Goal: Task Accomplishment & Management: Use online tool/utility

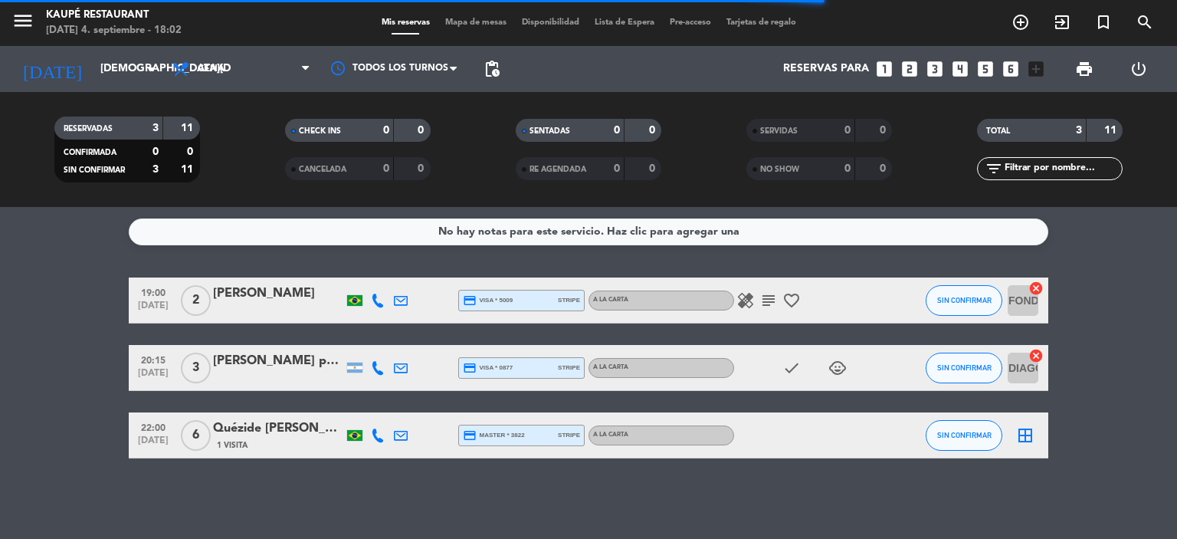
click at [1026, 435] on icon "border_all" at bounding box center [1025, 435] width 18 height 18
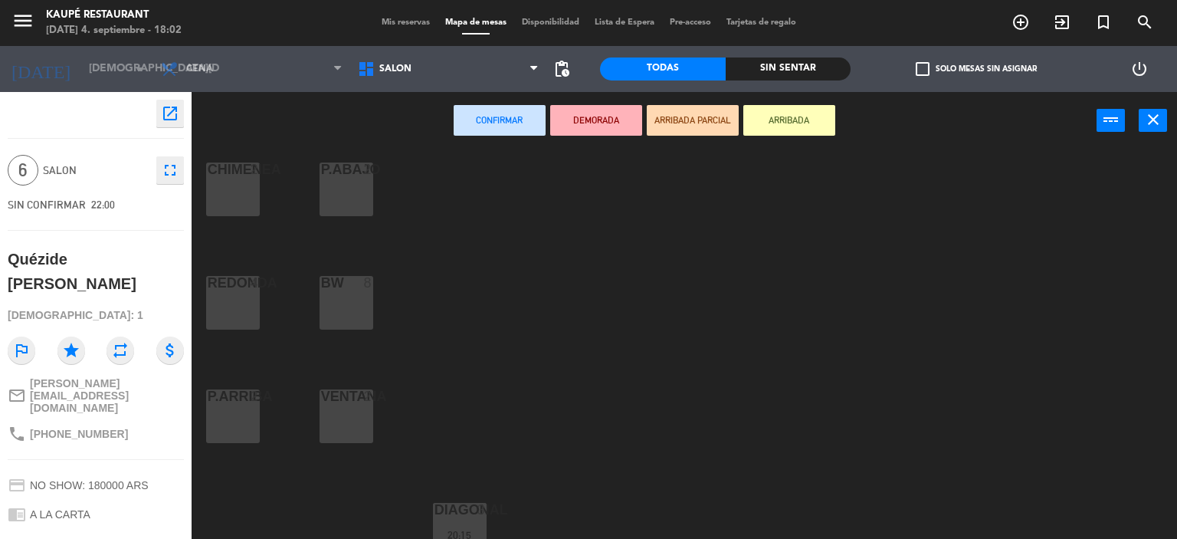
scroll to position [153, 0]
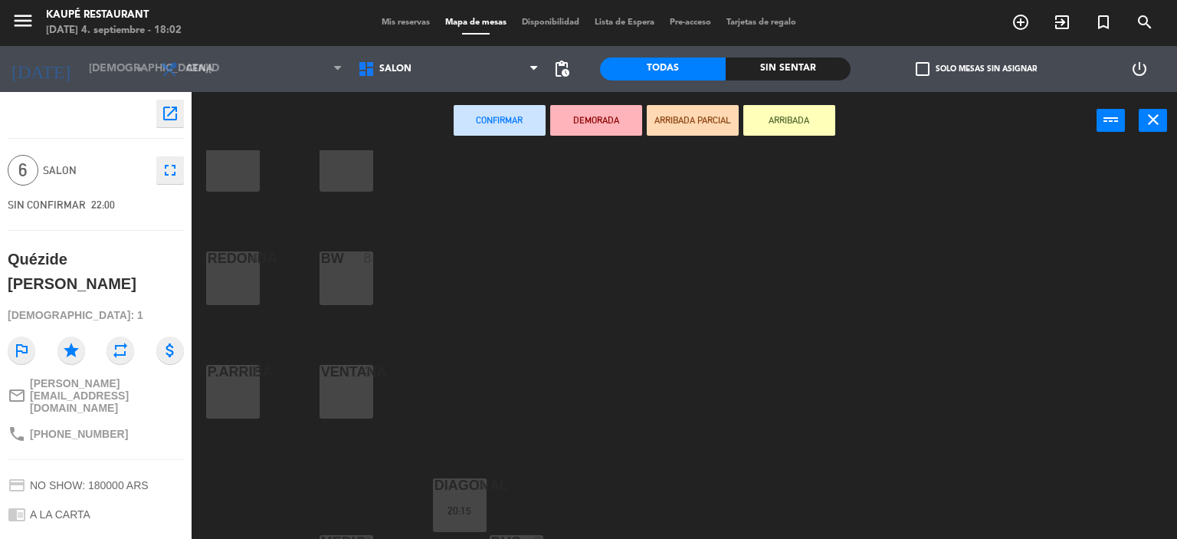
click at [350, 288] on div "BW 8" at bounding box center [347, 278] width 54 height 54
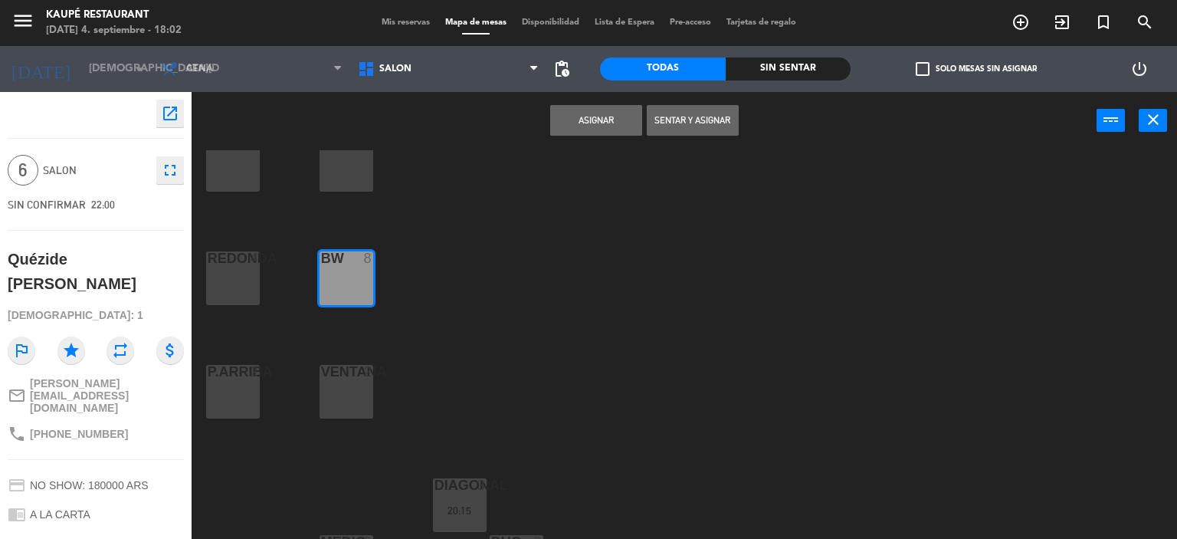
click at [582, 120] on button "Asignar" at bounding box center [596, 120] width 92 height 31
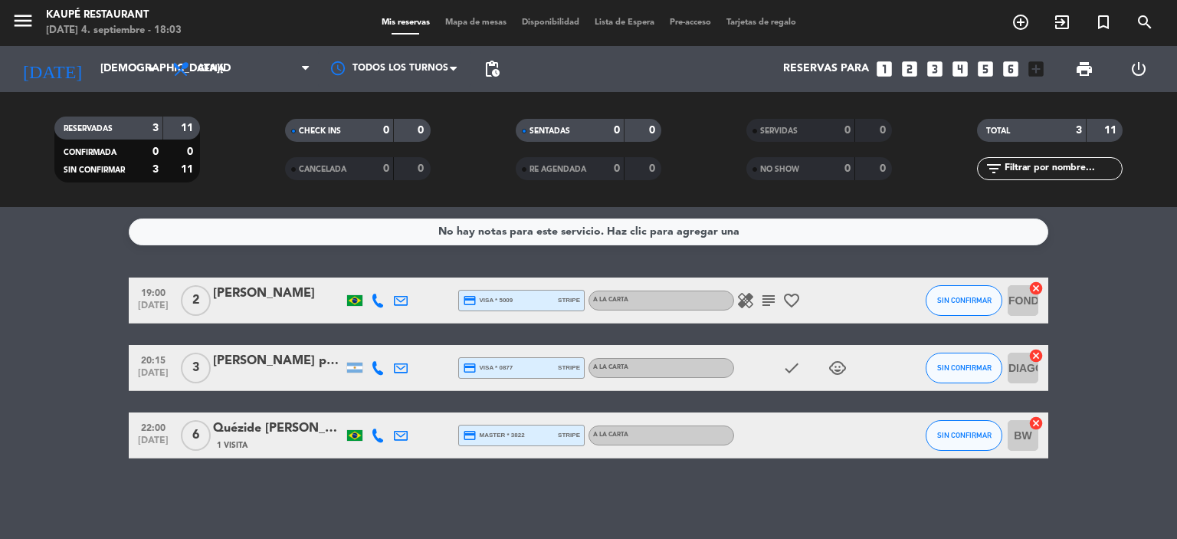
click at [105, 468] on div "No hay notas para este servicio. Haz clic para agregar una 19:00 sep. 4 2 Bruna…" at bounding box center [588, 373] width 1177 height 332
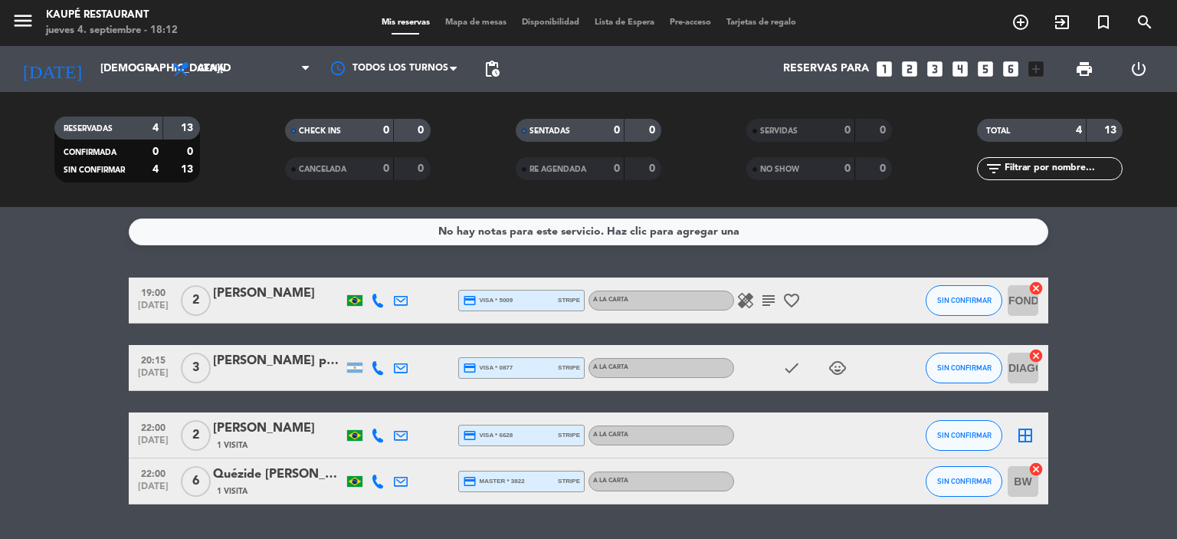
click at [1027, 436] on icon "border_all" at bounding box center [1025, 435] width 18 height 18
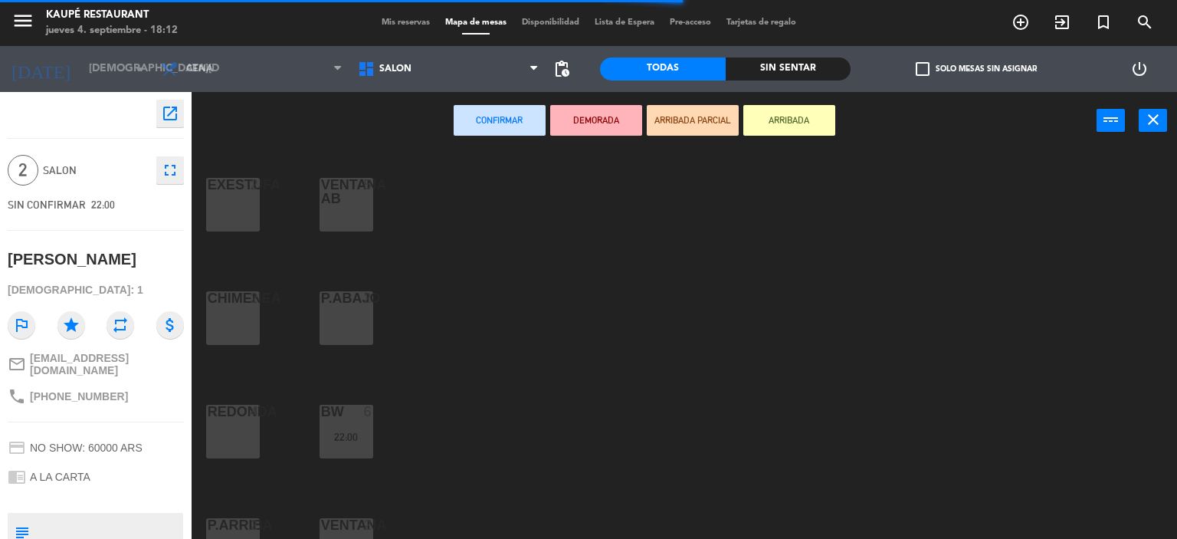
click at [222, 318] on div "CHIMENEA 2" at bounding box center [233, 318] width 54 height 54
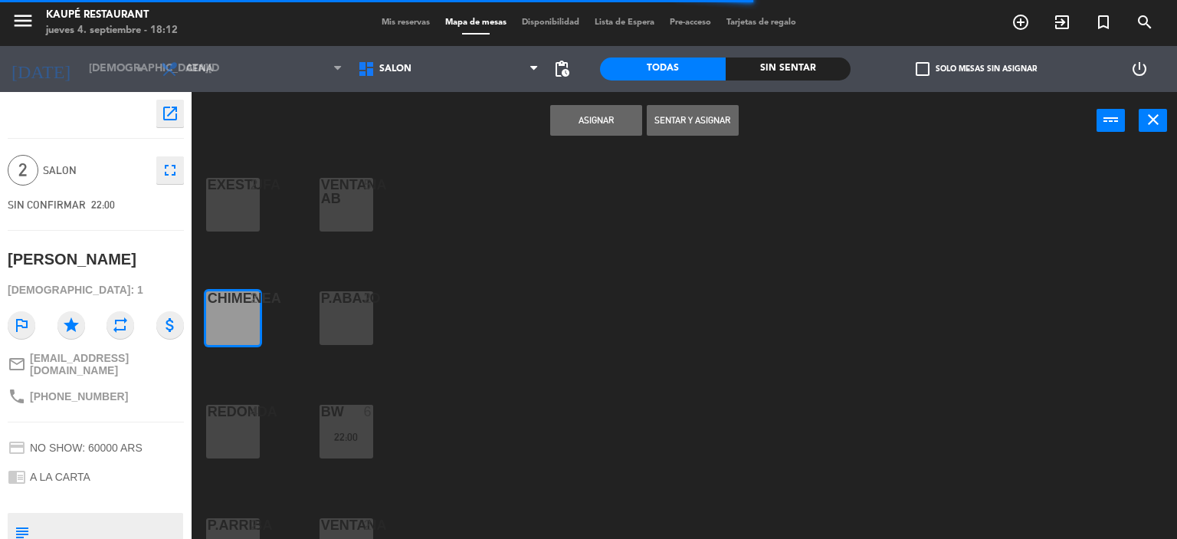
click at [580, 120] on button "Asignar" at bounding box center [596, 120] width 92 height 31
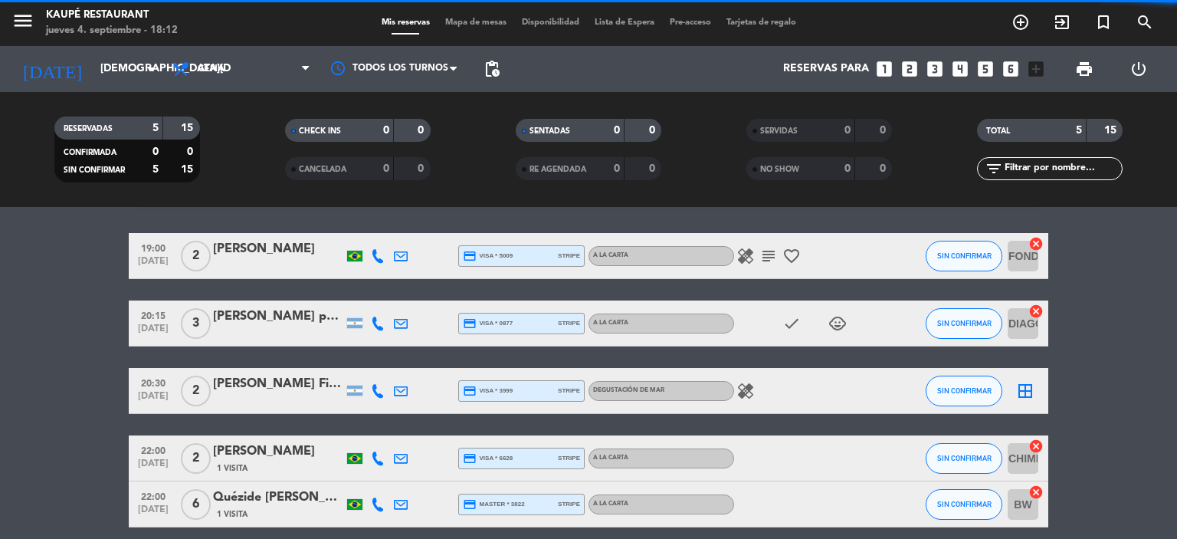
scroll to position [77, 0]
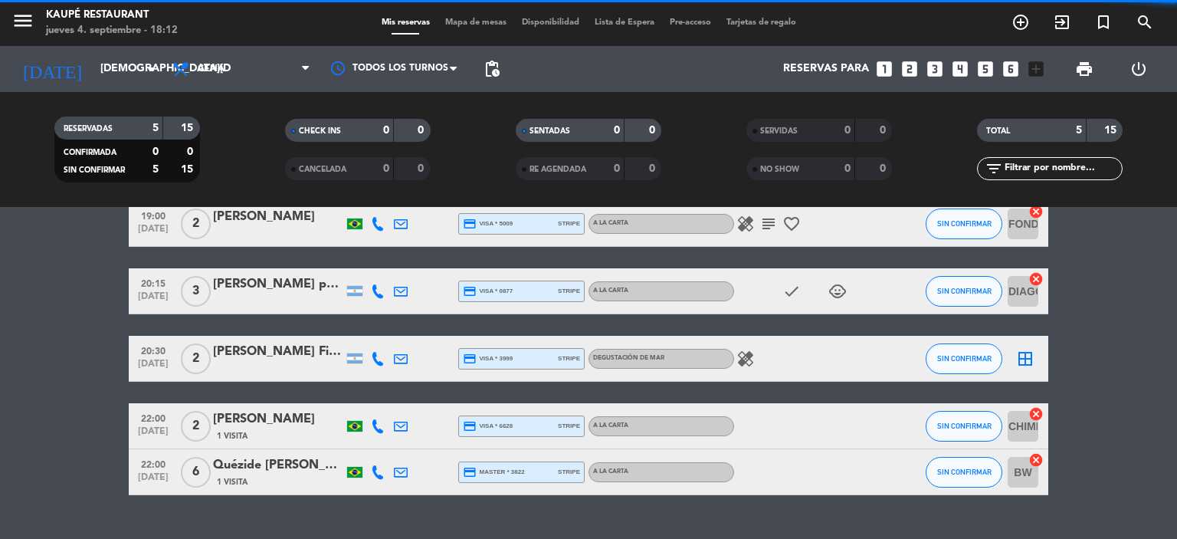
click at [751, 360] on icon "healing" at bounding box center [746, 359] width 18 height 18
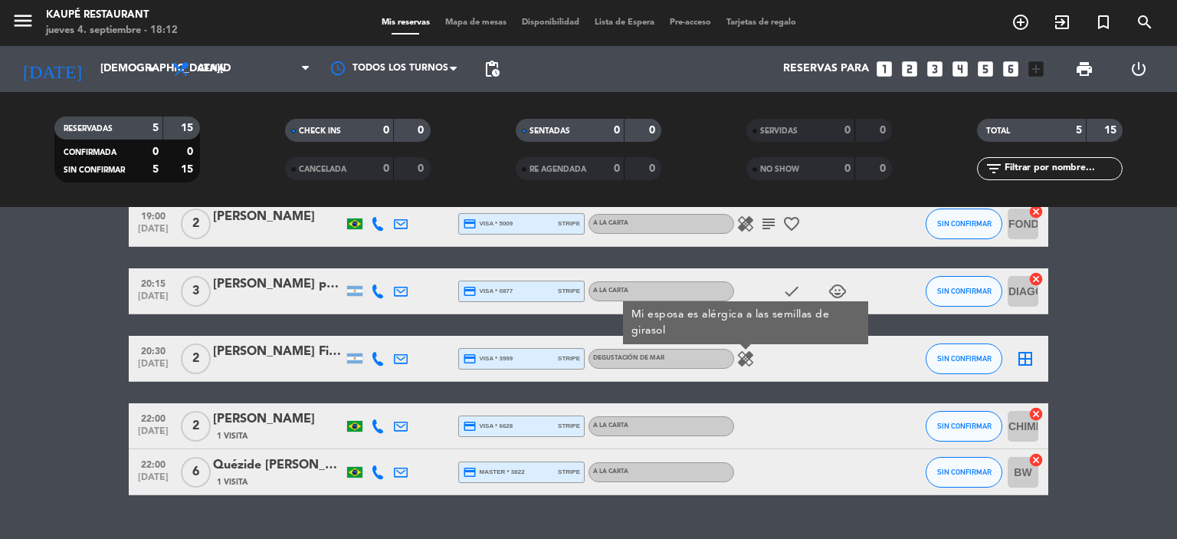
click at [1092, 353] on bookings-row "19:00 [DATE] 2 [PERSON_NAME] credit_card visa * 5009 stripe A LA CARTA healing …" at bounding box center [588, 348] width 1177 height 294
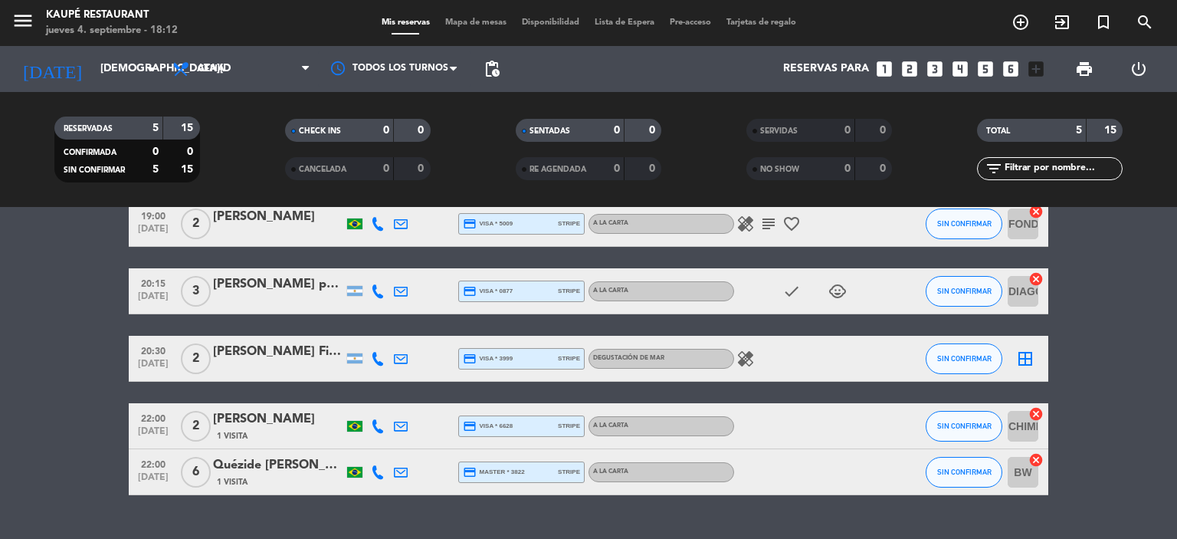
click at [1023, 357] on icon "border_all" at bounding box center [1025, 359] width 18 height 18
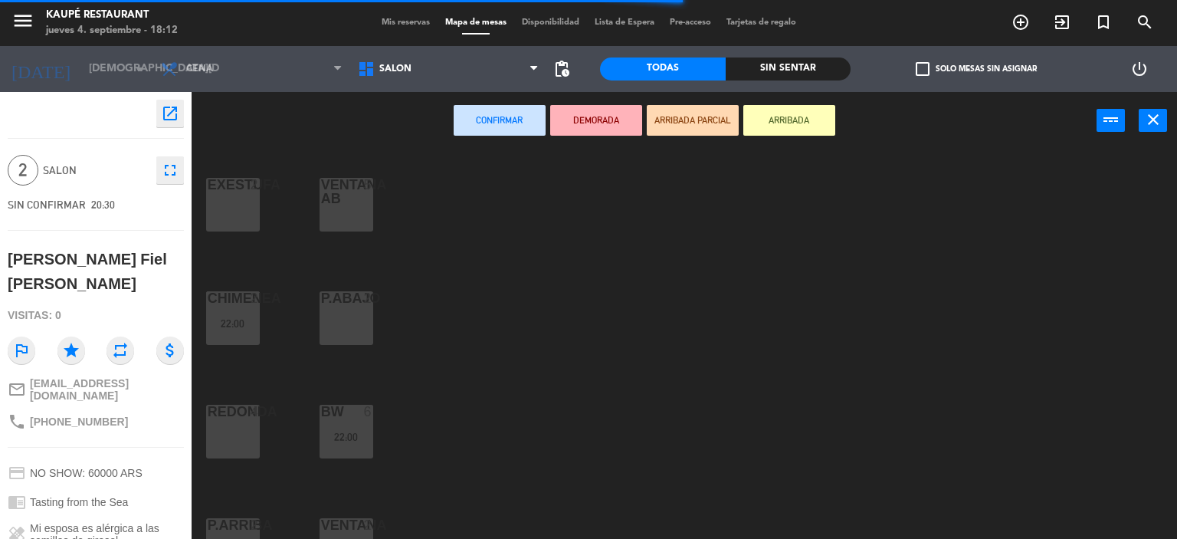
scroll to position [77, 0]
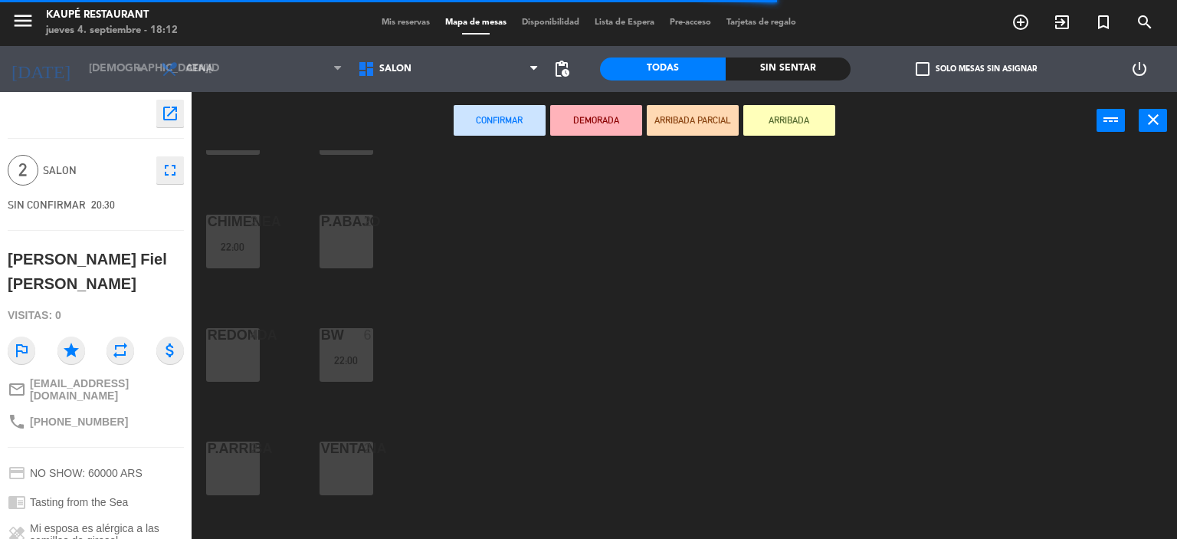
click at [360, 463] on div "VENTANA 2" at bounding box center [347, 469] width 54 height 54
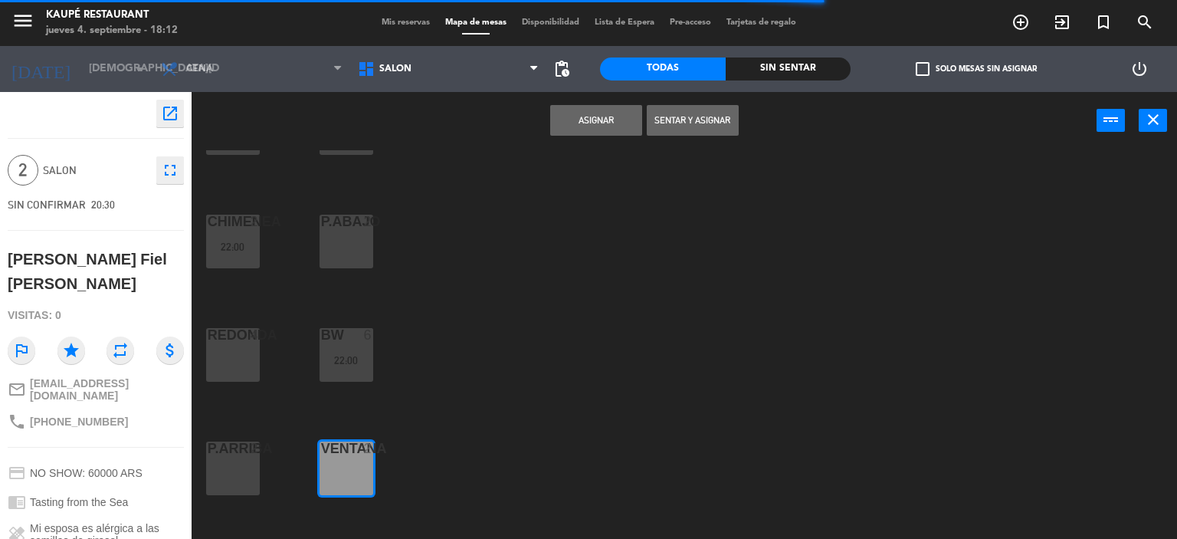
click at [598, 117] on button "Asignar" at bounding box center [596, 120] width 92 height 31
